Goal: Obtain resource: Download file/media

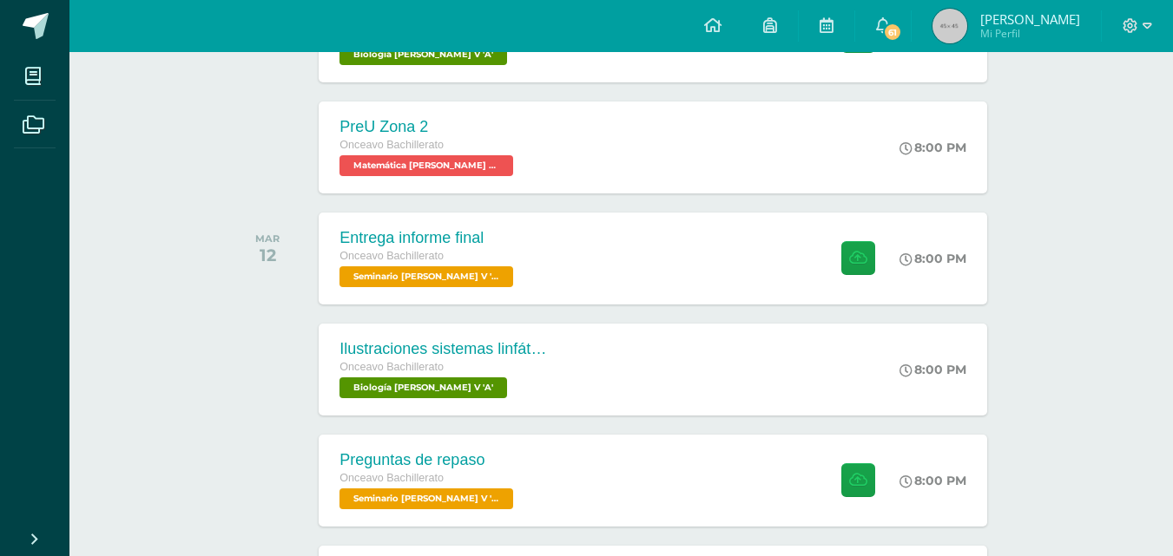
scroll to position [608, 0]
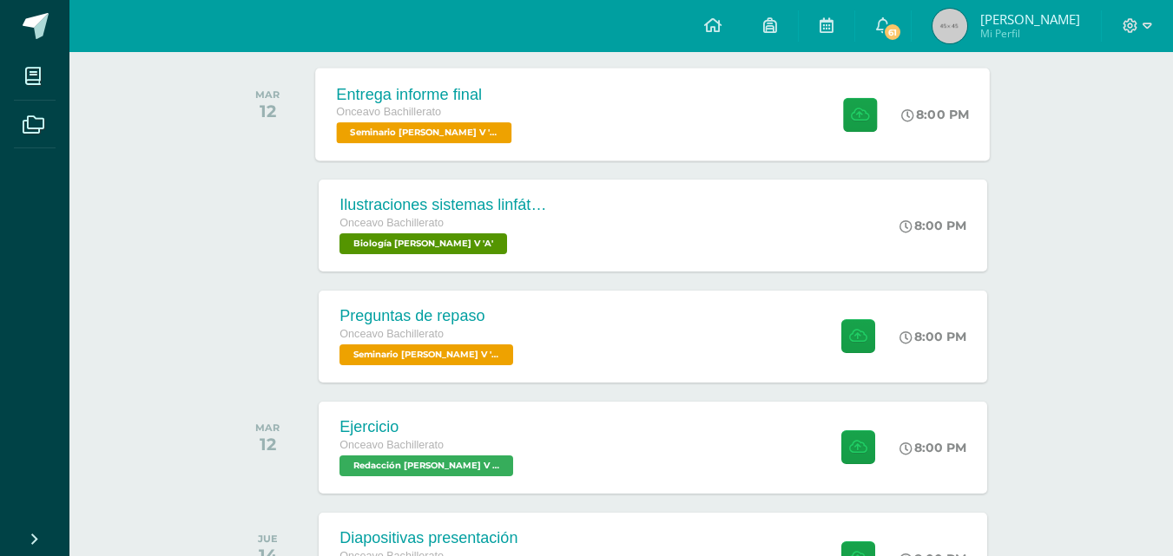
click at [496, 119] on div "Entrega informe final Onceavo Bachillerato Seminario [PERSON_NAME] V 'A'" at bounding box center [426, 114] width 221 height 93
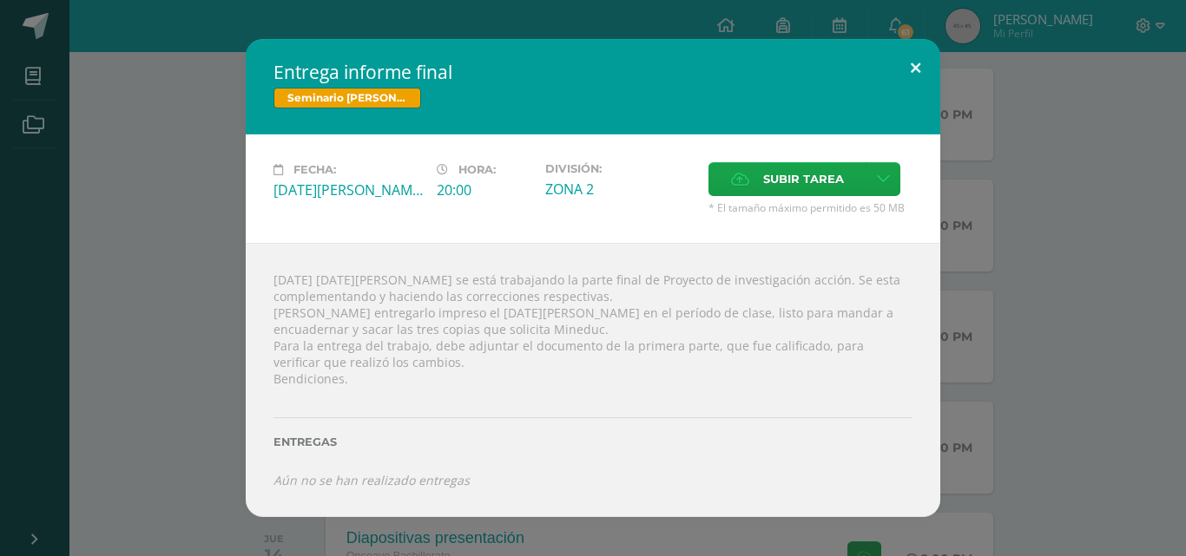
click at [915, 72] on button at bounding box center [915, 68] width 49 height 59
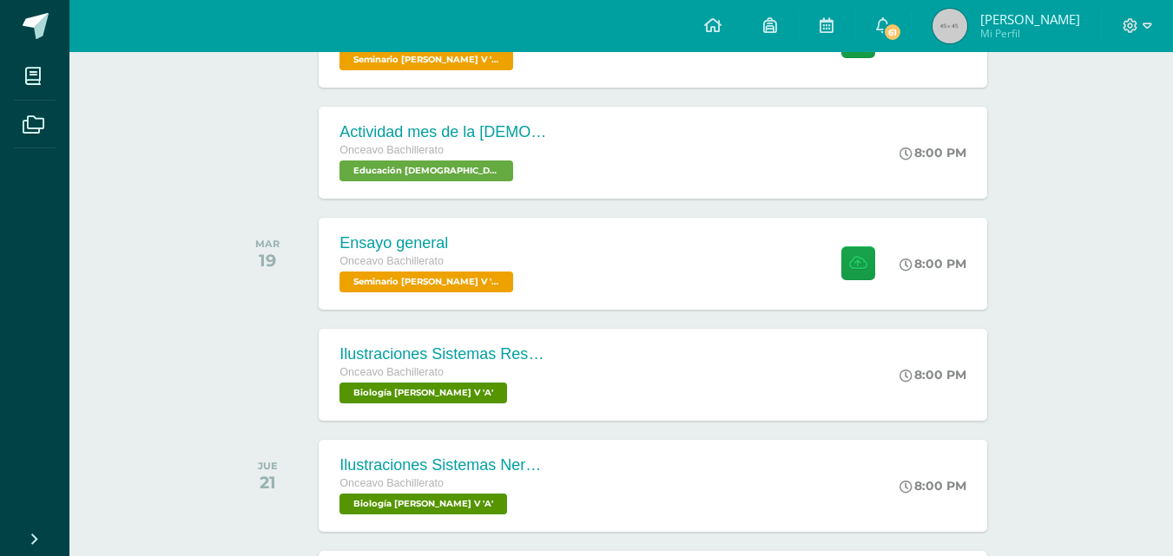
scroll to position [1128, 0]
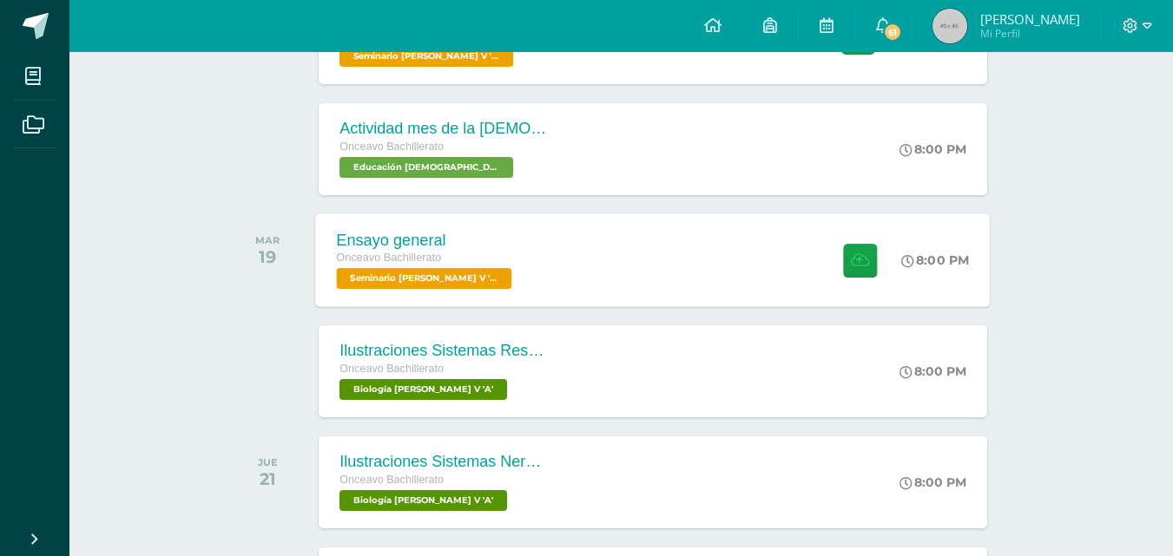
click at [524, 276] on div "Ensayo general Onceavo Bachillerato Seminario Bach V 'A' 8:00 PM Ensayo general…" at bounding box center [653, 260] width 674 height 93
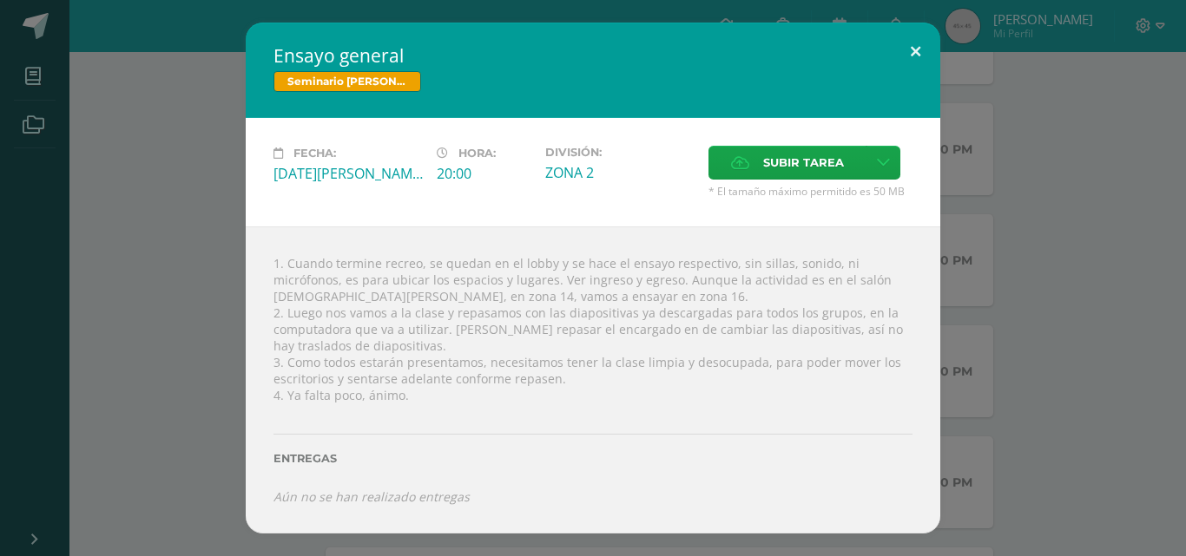
click at [892, 76] on div "Ensayo general Seminario Bach V Fecha: Martes 19 de Agosto Hora: 20:00 División…" at bounding box center [593, 278] width 694 height 511
click at [916, 55] on button at bounding box center [915, 52] width 49 height 59
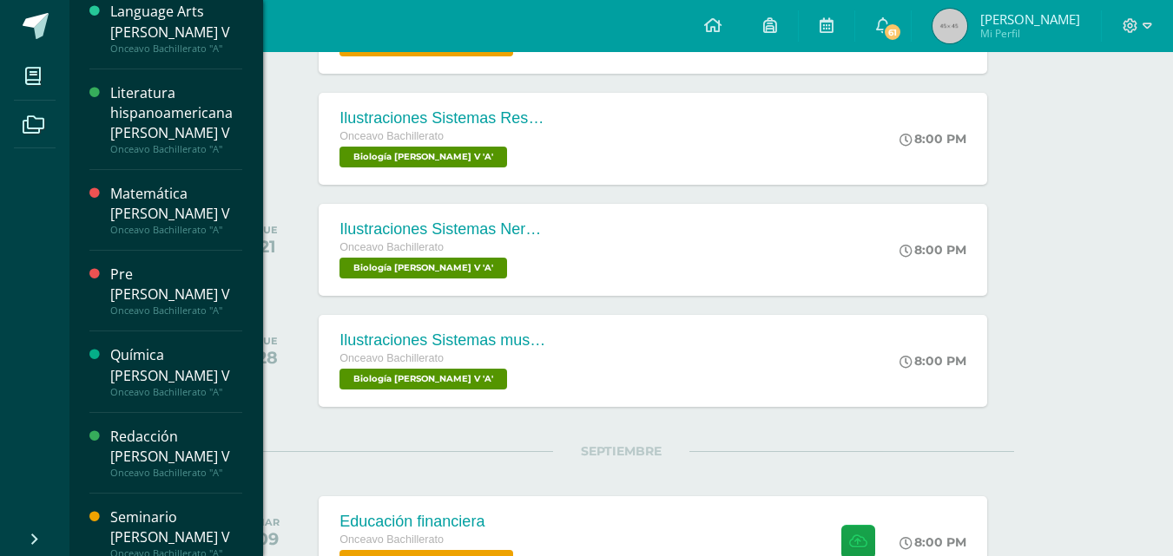
scroll to position [1389, 0]
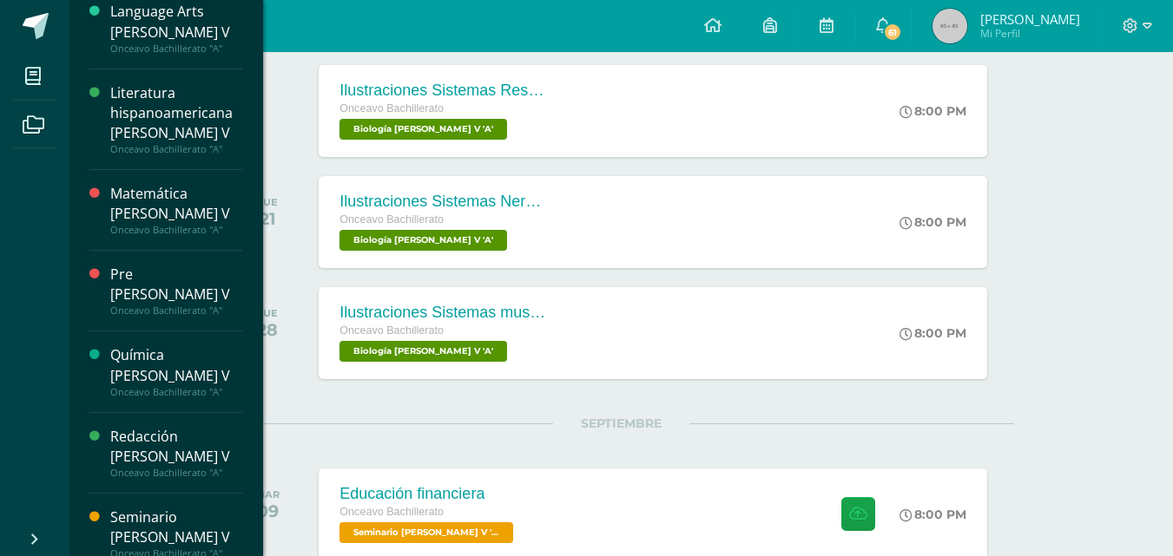
click at [144, 548] on div "Onceavo Bachillerato "A"" at bounding box center [176, 554] width 132 height 12
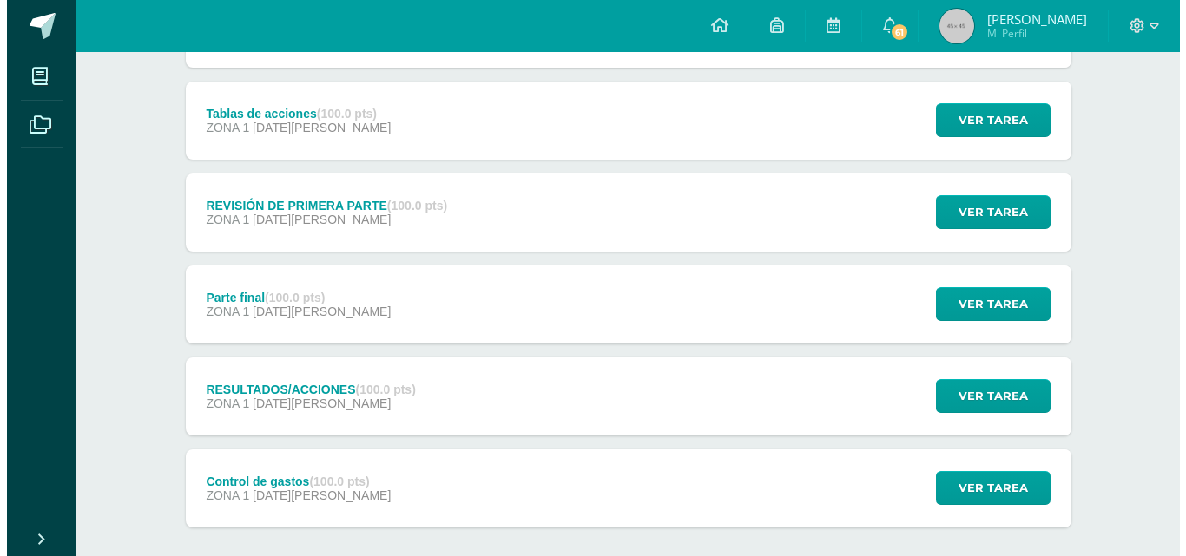
scroll to position [581, 0]
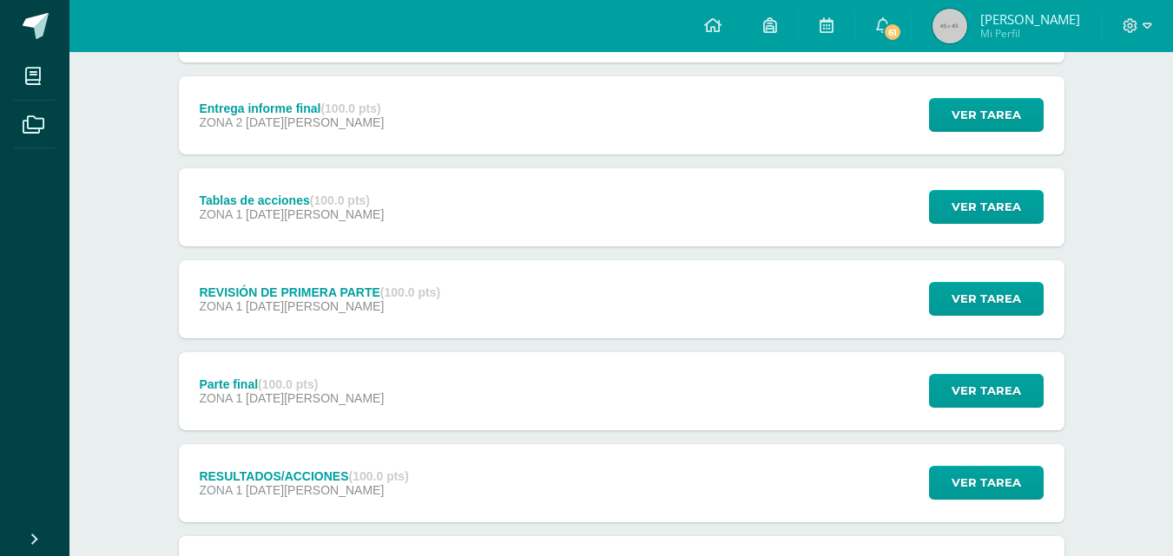
click at [306, 396] on span "[DATE][PERSON_NAME]" at bounding box center [315, 398] width 138 height 14
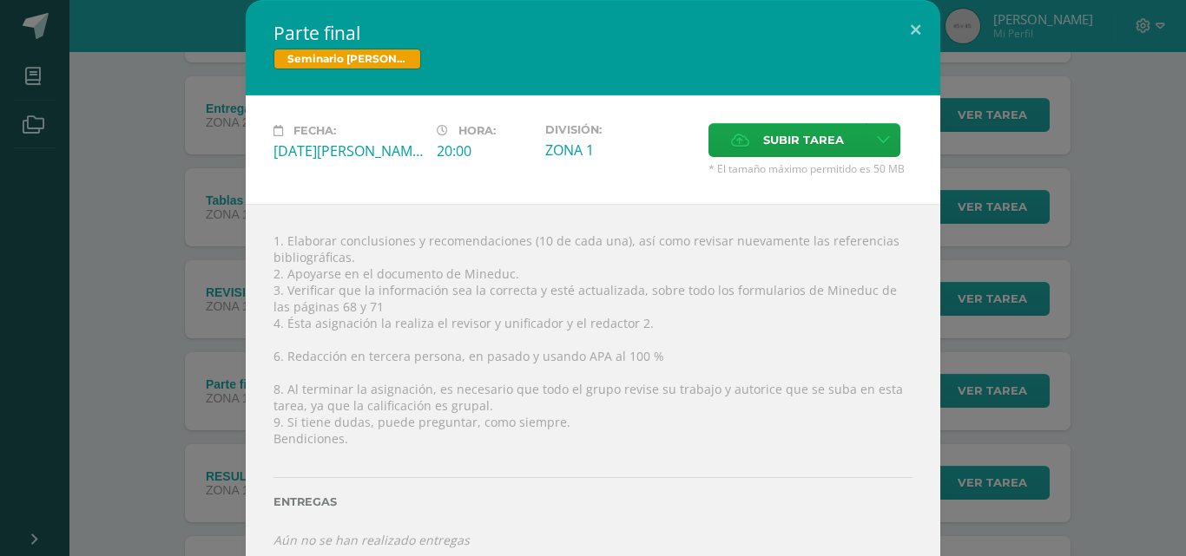
scroll to position [21, 0]
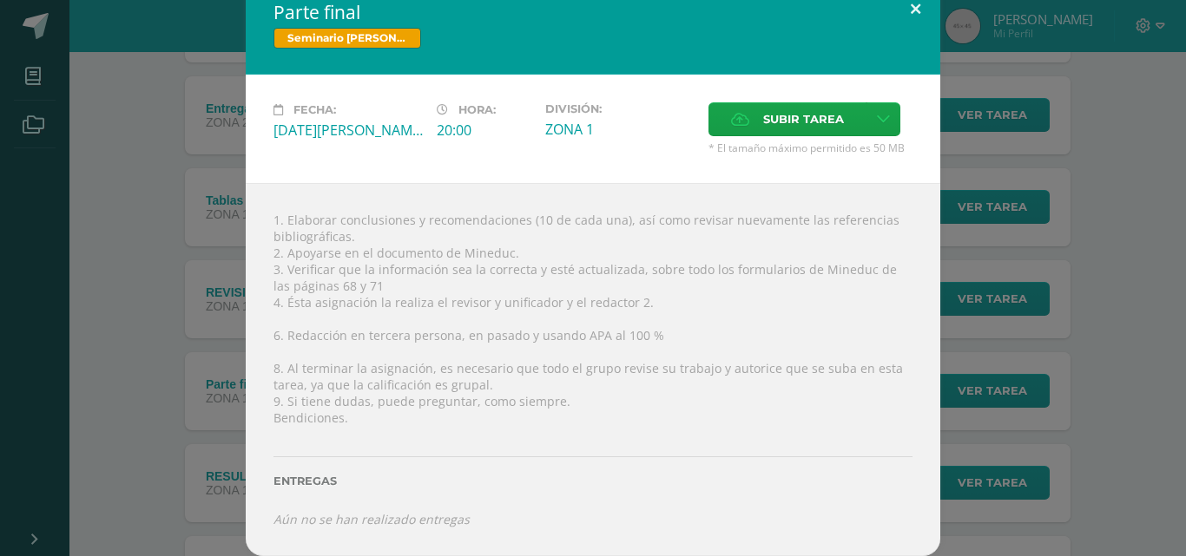
click at [908, 12] on button at bounding box center [915, 8] width 49 height 59
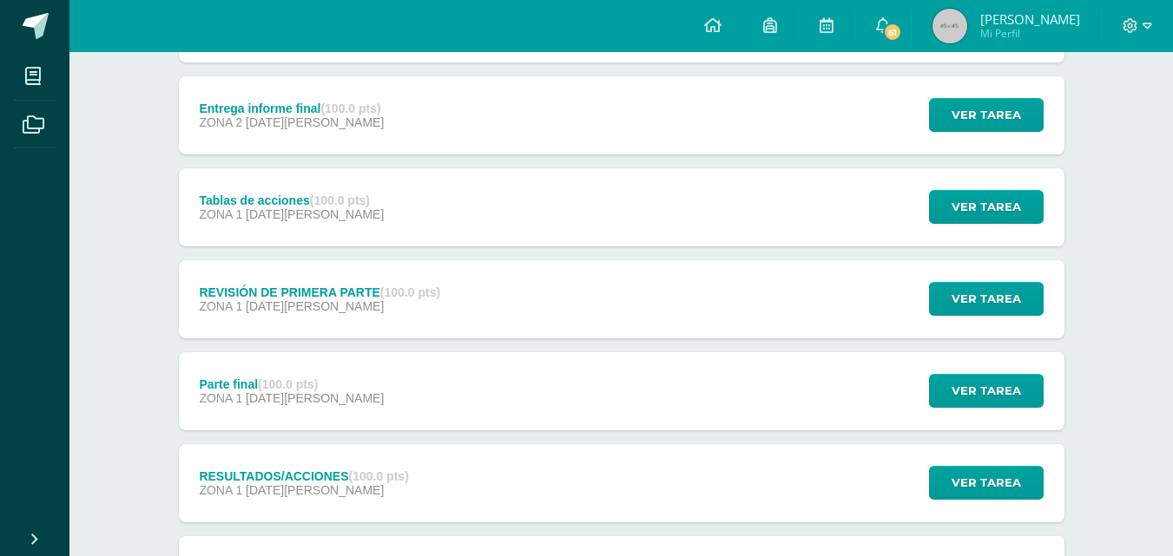
click at [308, 310] on span "[DATE][PERSON_NAME]" at bounding box center [315, 306] width 138 height 14
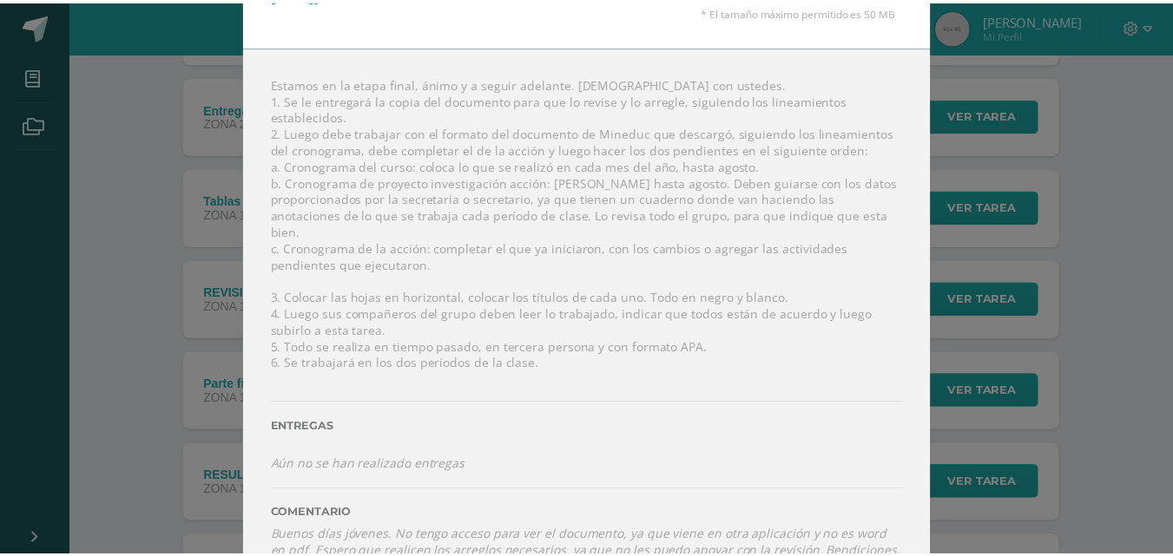
scroll to position [0, 0]
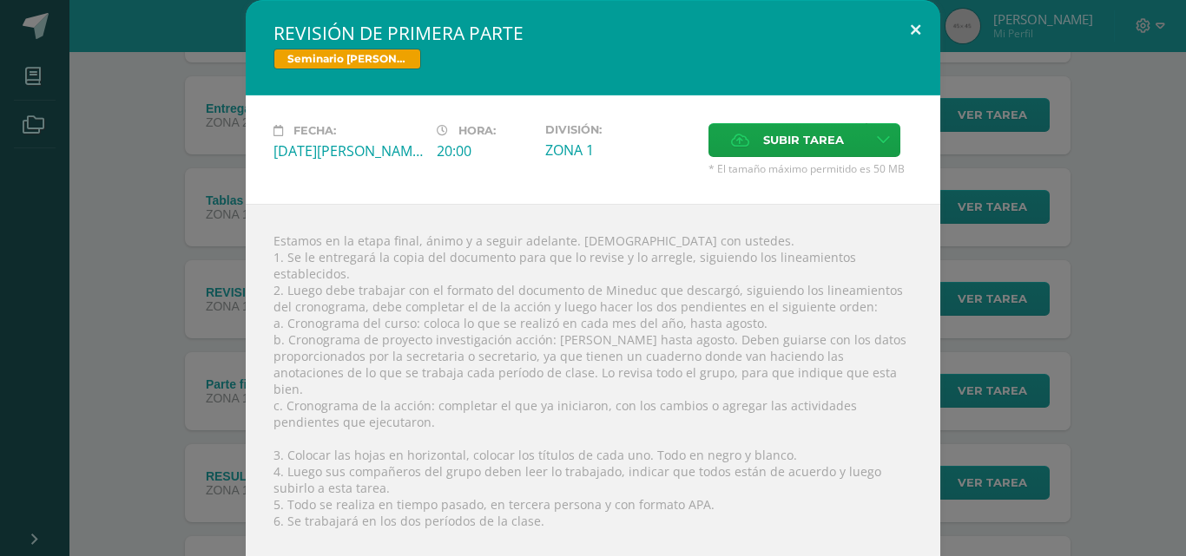
click at [910, 37] on button at bounding box center [915, 29] width 49 height 59
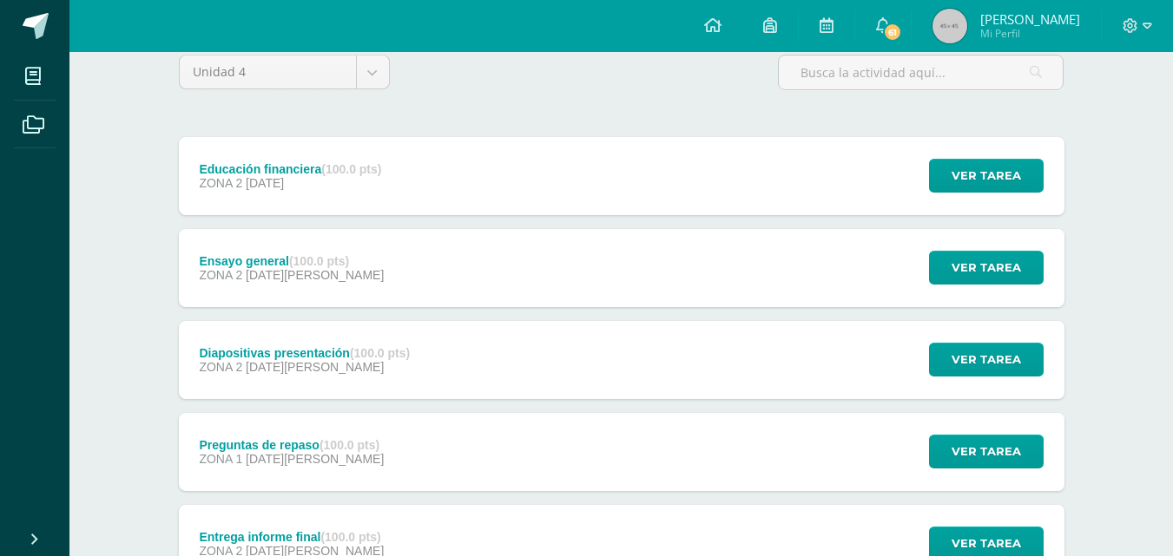
scroll to position [147, 0]
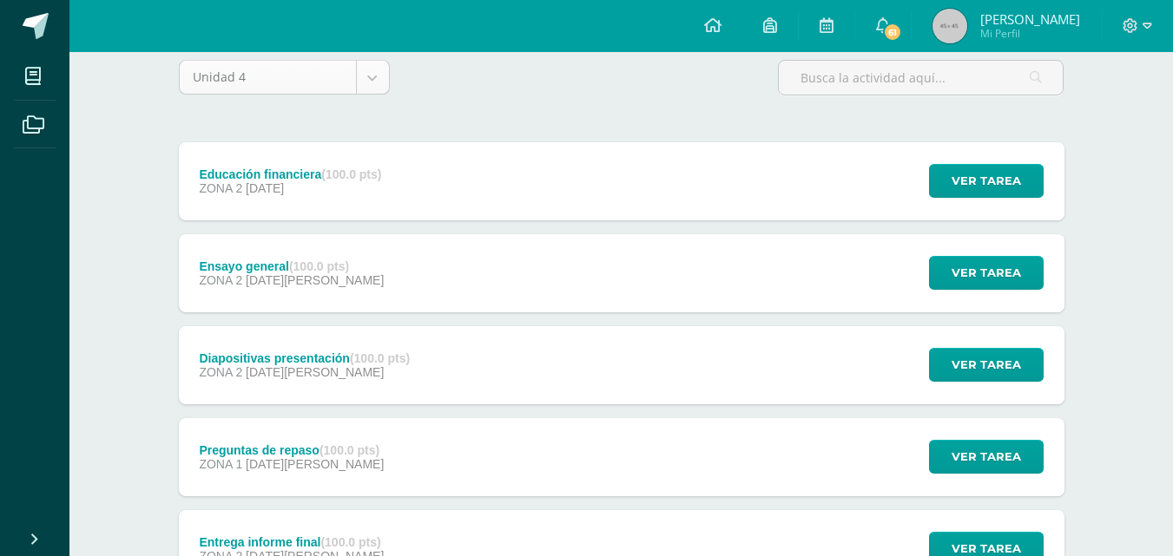
click at [368, 79] on body "Mis cursos Archivos Cerrar panel Biología [PERSON_NAME] V Onceavo Bachillerato …" at bounding box center [586, 508] width 1173 height 1311
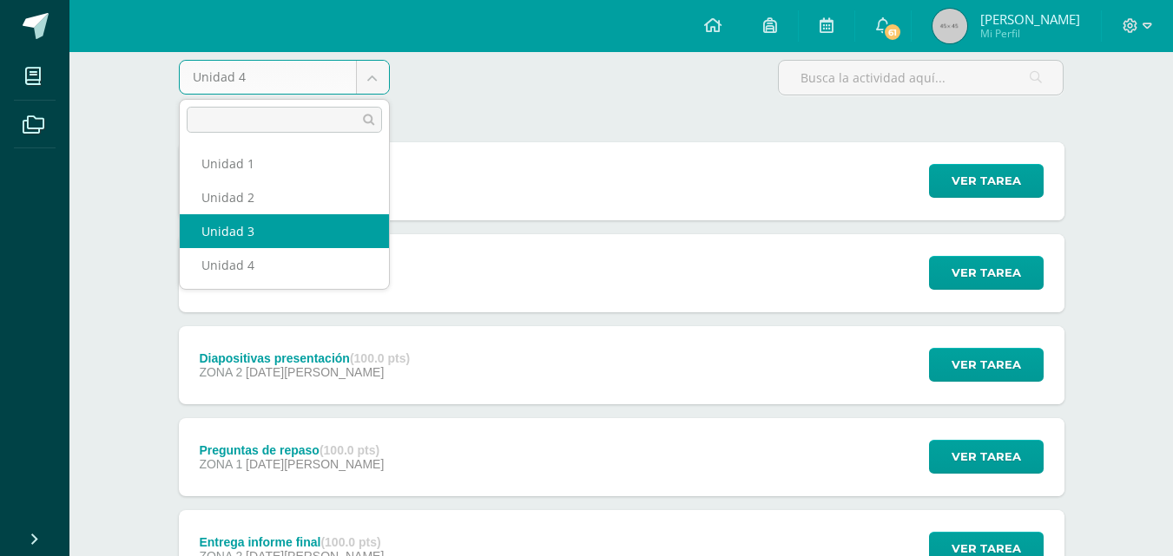
select select "Unidad 3"
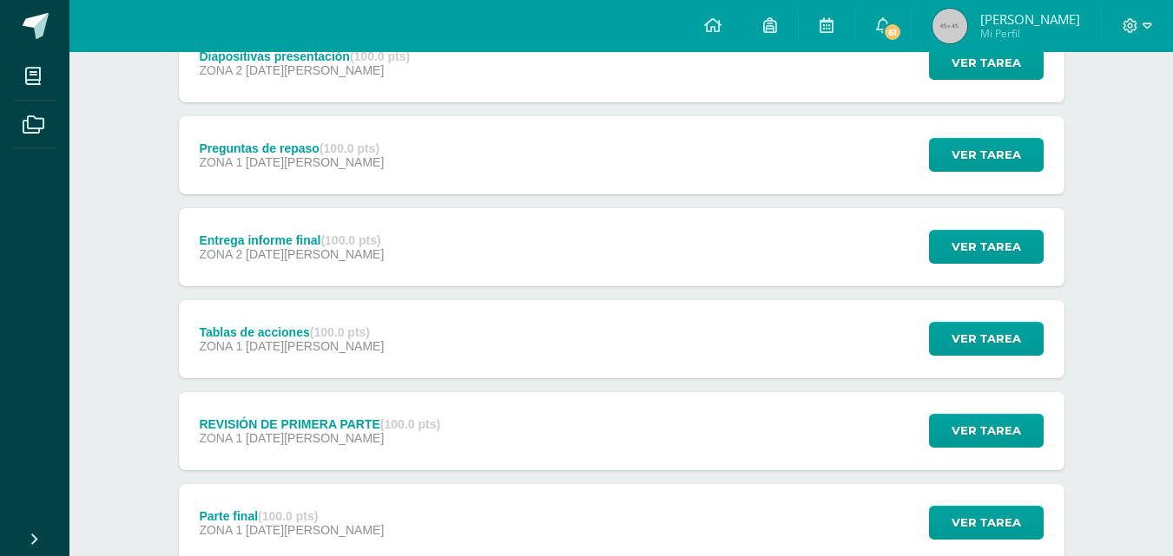
scroll to position [494, 0]
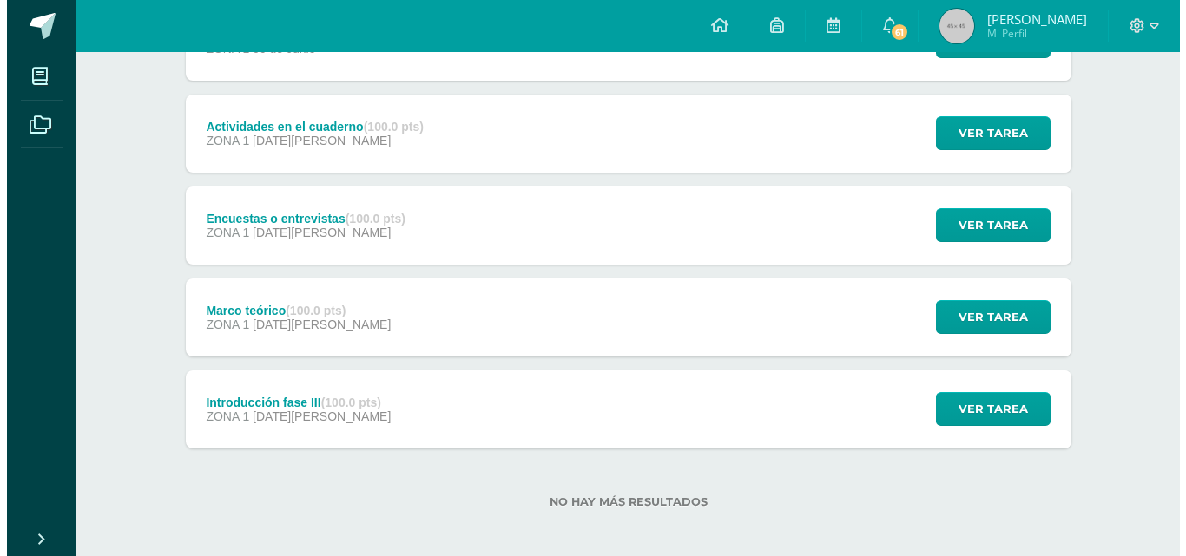
scroll to position [846, 0]
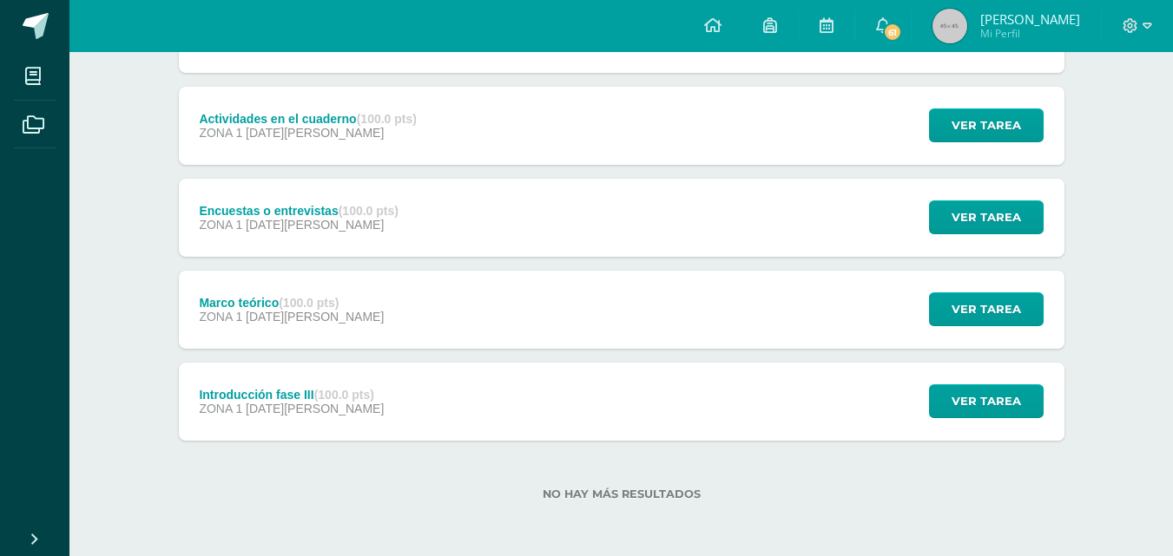
click at [358, 415] on div "ZONA 1 20 de Mayo" at bounding box center [291, 409] width 185 height 14
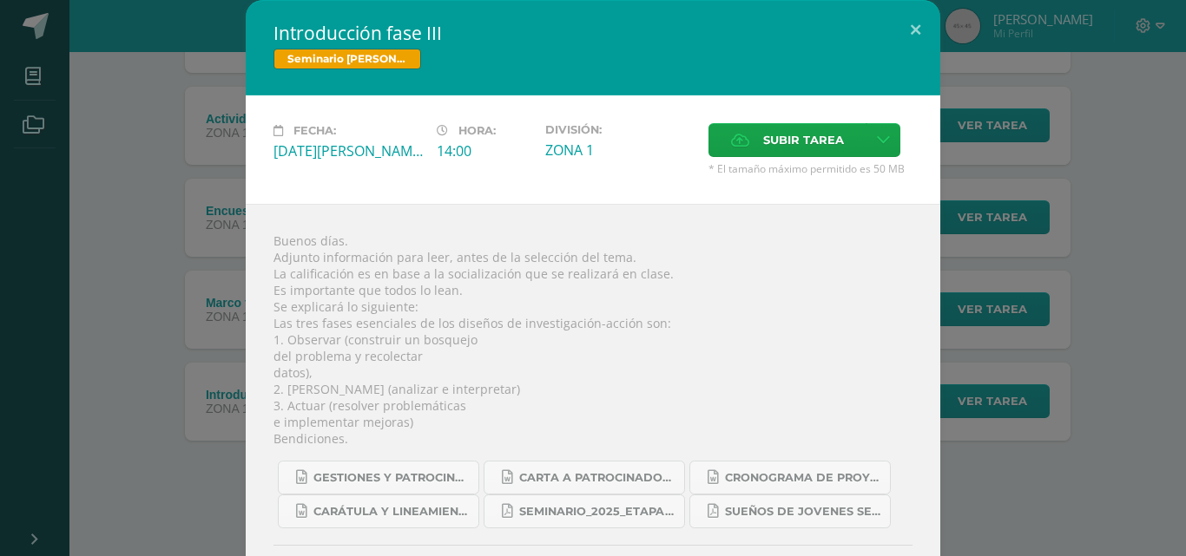
scroll to position [89, 0]
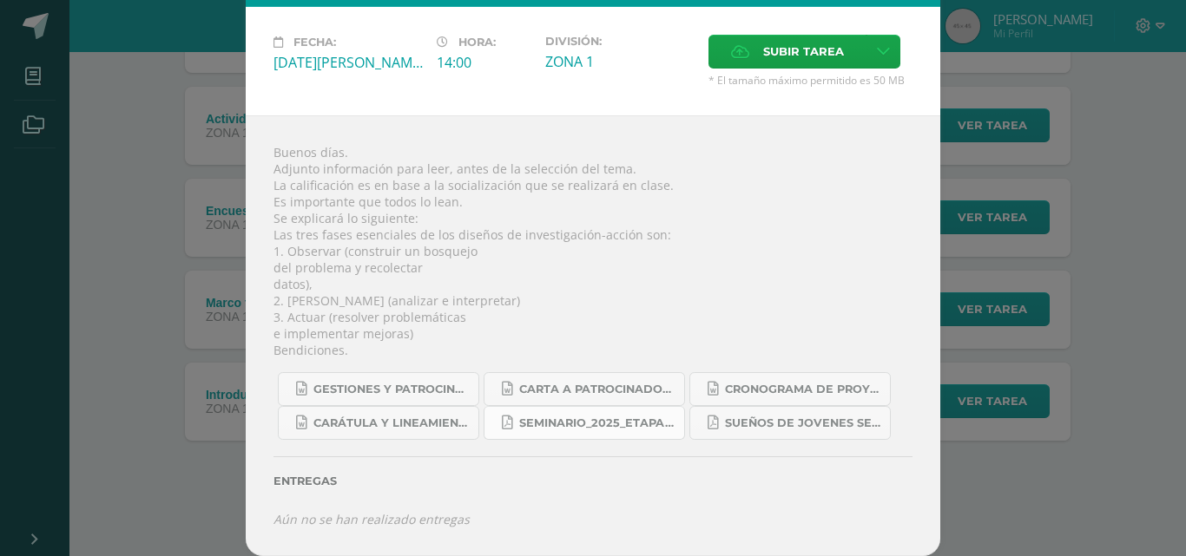
click at [560, 428] on span "Seminario_2025_Etapa_3.pdf" at bounding box center [597, 424] width 156 height 14
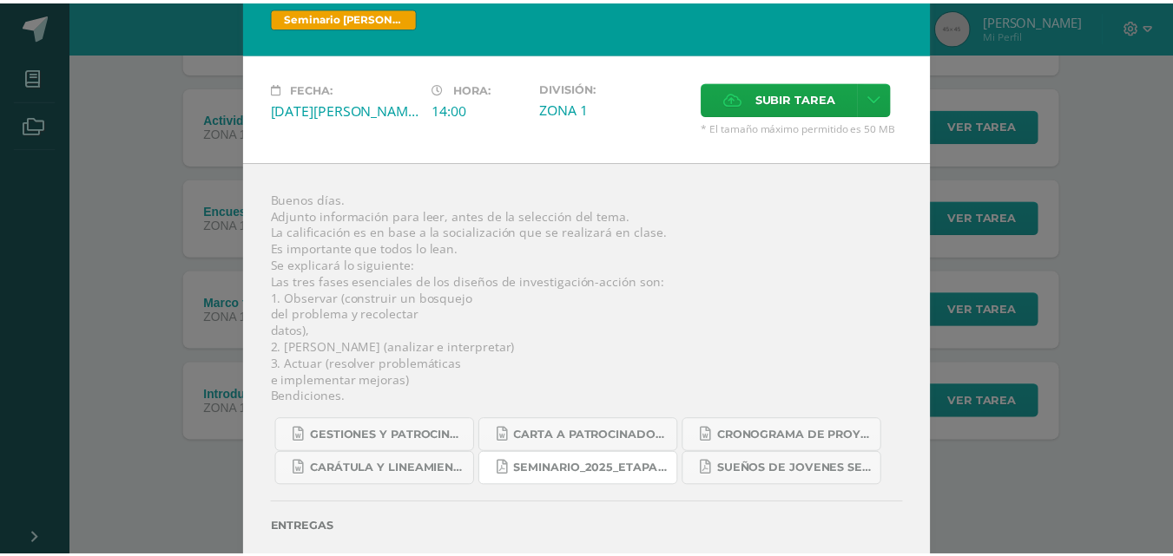
scroll to position [0, 0]
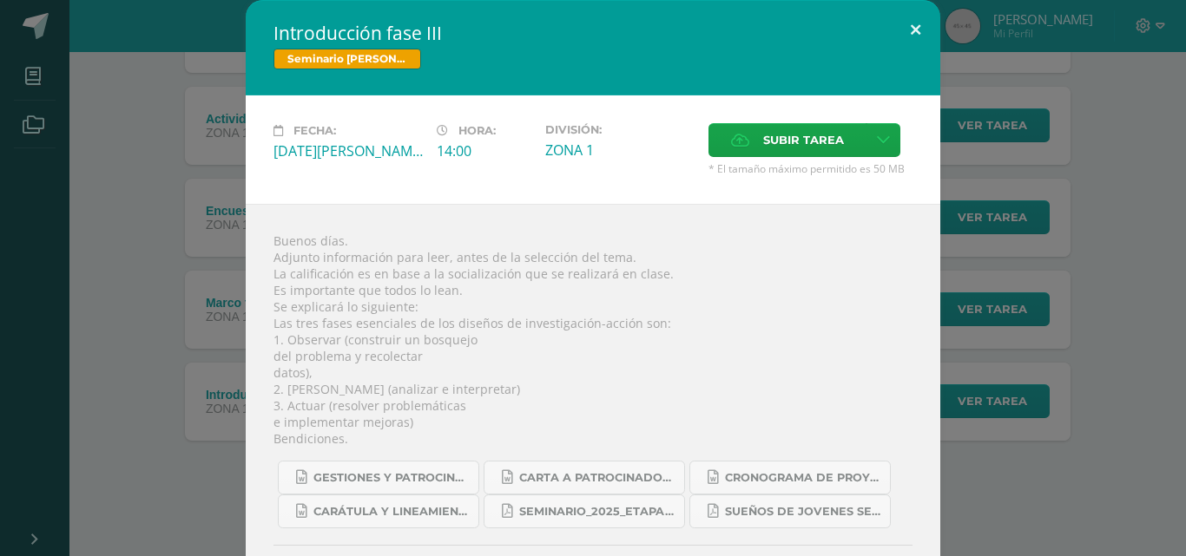
click at [924, 43] on button at bounding box center [915, 29] width 49 height 59
